Goal: Task Accomplishment & Management: Use online tool/utility

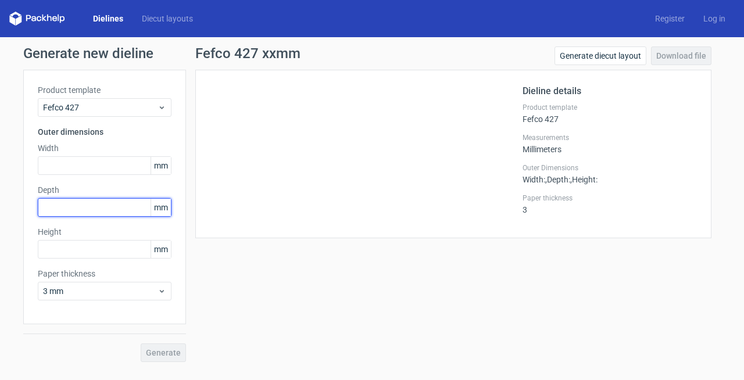
click at [81, 212] on input "text" at bounding box center [105, 207] width 134 height 19
type input "165"
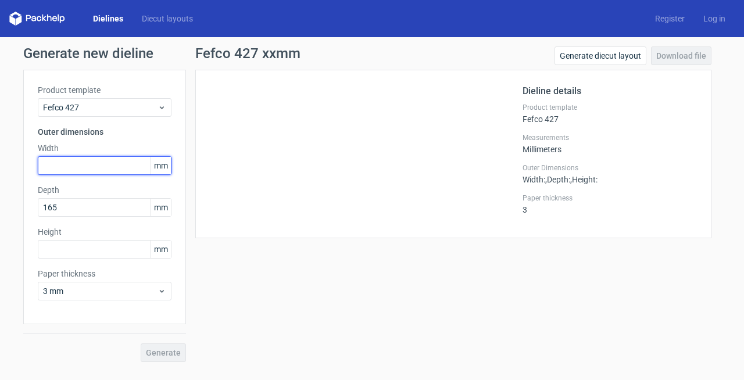
click at [85, 162] on input "text" at bounding box center [105, 165] width 134 height 19
type input "130"
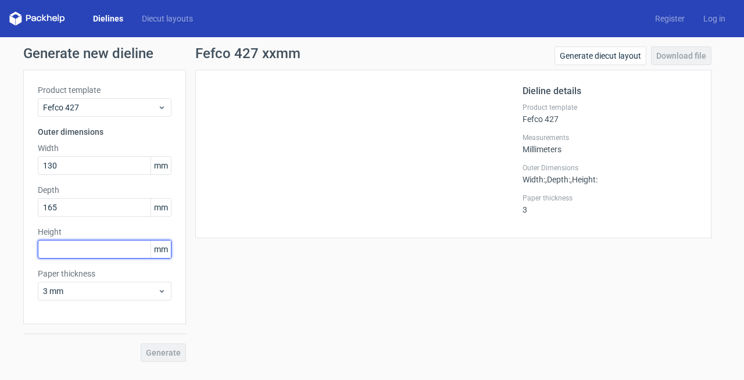
click at [83, 247] on input "text" at bounding box center [105, 249] width 134 height 19
type input "60"
click at [219, 319] on div "Fefco 427 xxmm Generate diecut layout Download file Dieline details Product tem…" at bounding box center [453, 205] width 535 height 316
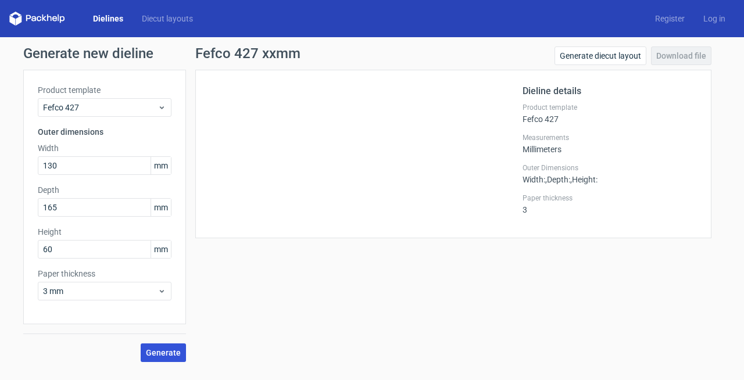
click at [174, 355] on span "Generate" at bounding box center [163, 353] width 35 height 8
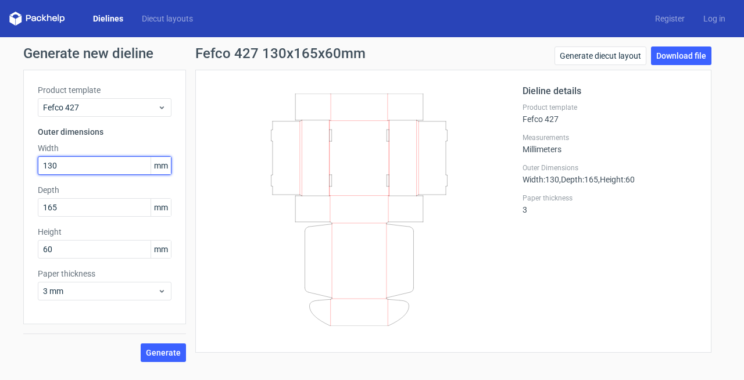
drag, startPoint x: 66, startPoint y: 166, endPoint x: 23, endPoint y: 171, distance: 44.0
click at [23, 171] on div "Generate new dieline Product template Fefco 427 Outer dimensions Width 130 mm D…" at bounding box center [372, 204] width 744 height 334
drag, startPoint x: 78, startPoint y: 168, endPoint x: 3, endPoint y: 163, distance: 75.1
click at [3, 163] on div "Generate new dieline Product template Fefco 427 Outer dimensions Width 130165 m…" at bounding box center [372, 204] width 744 height 334
type input "165"
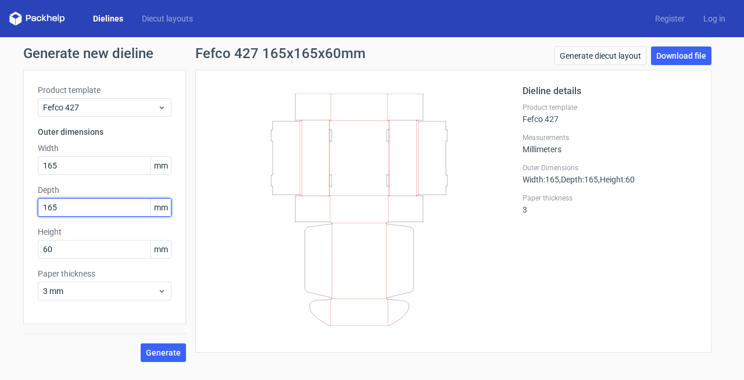
drag, startPoint x: 66, startPoint y: 212, endPoint x: 23, endPoint y: 212, distance: 43.0
click at [23, 212] on div "Product template Fefco 427 Outer dimensions Width 165 mm Depth 165 mm Height 60…" at bounding box center [104, 197] width 163 height 255
type input "130"
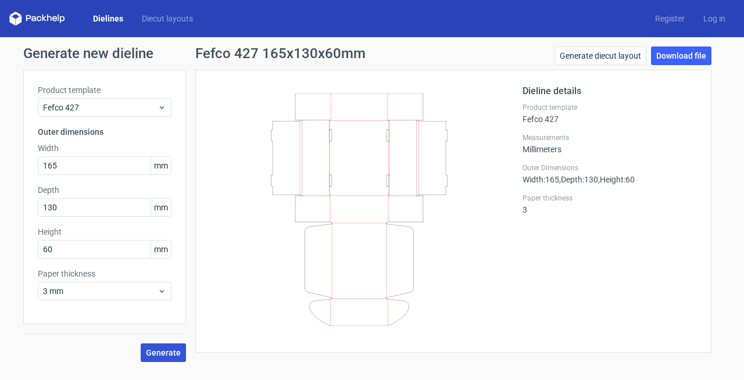
click at [167, 352] on span "Generate" at bounding box center [163, 353] width 35 height 8
click at [695, 50] on link "Download file" at bounding box center [681, 56] width 60 height 19
